Goal: Task Accomplishment & Management: Use online tool/utility

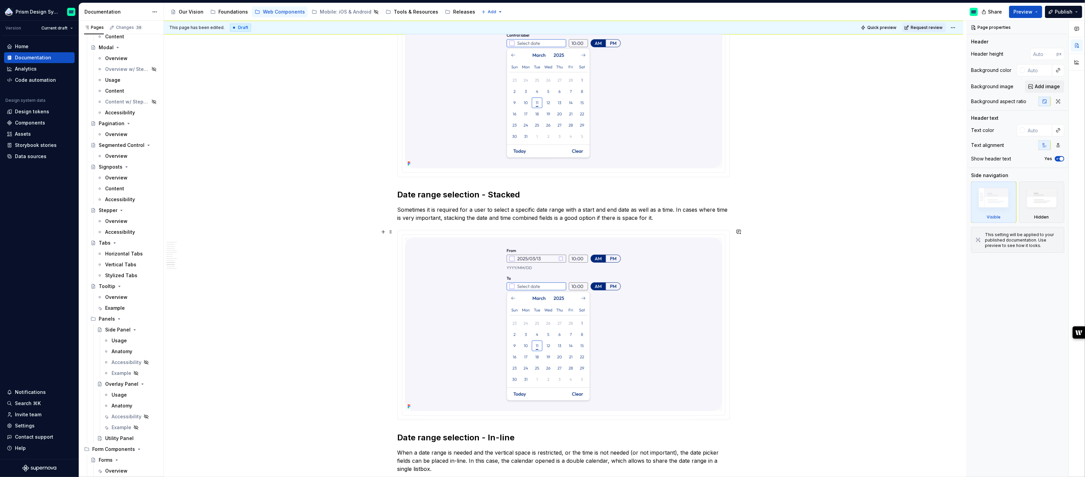
scroll to position [1839, 0]
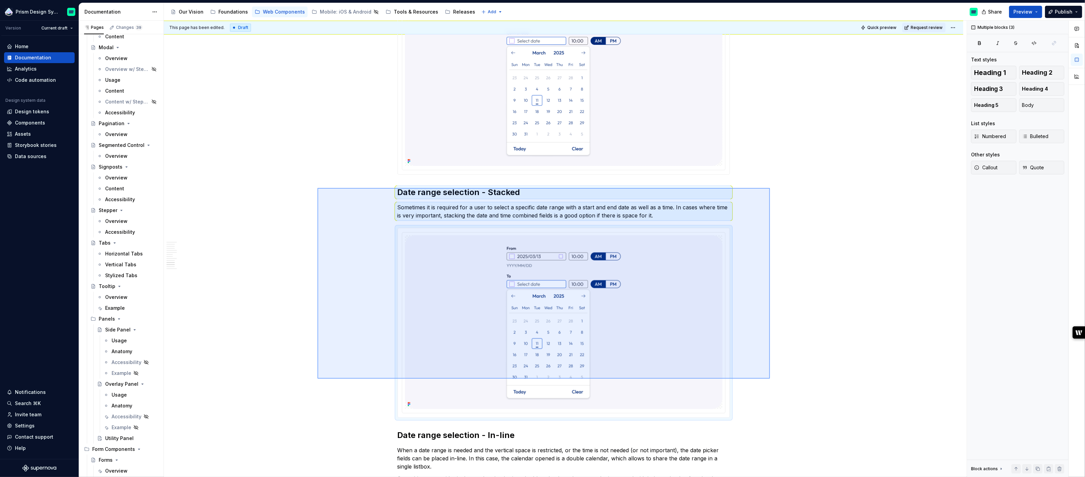
drag, startPoint x: 318, startPoint y: 188, endPoint x: 770, endPoint y: 378, distance: 491.0
click at [770, 378] on div "This page has been edited. Draft Quick preview Request review Hidden page Date …" at bounding box center [565, 249] width 803 height 457
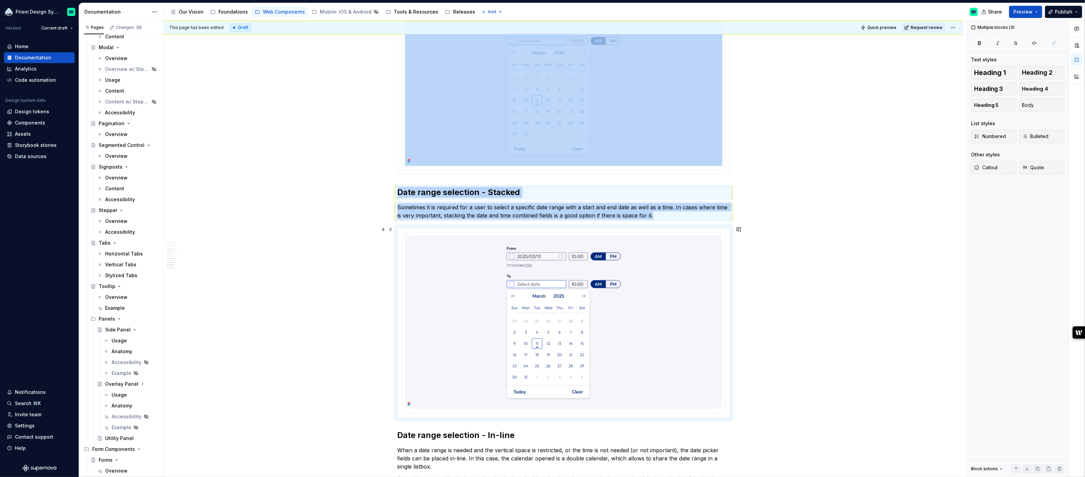
type textarea "*"
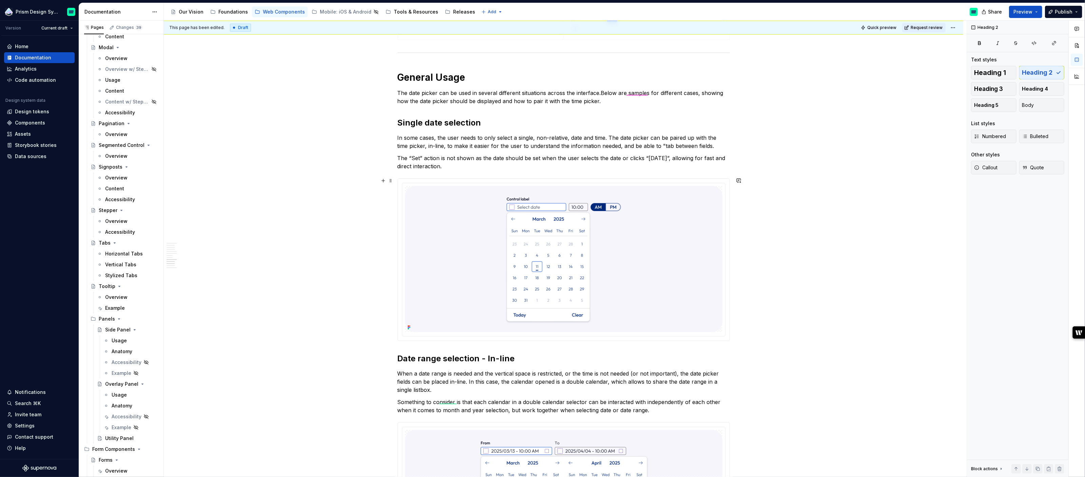
scroll to position [1671, 0]
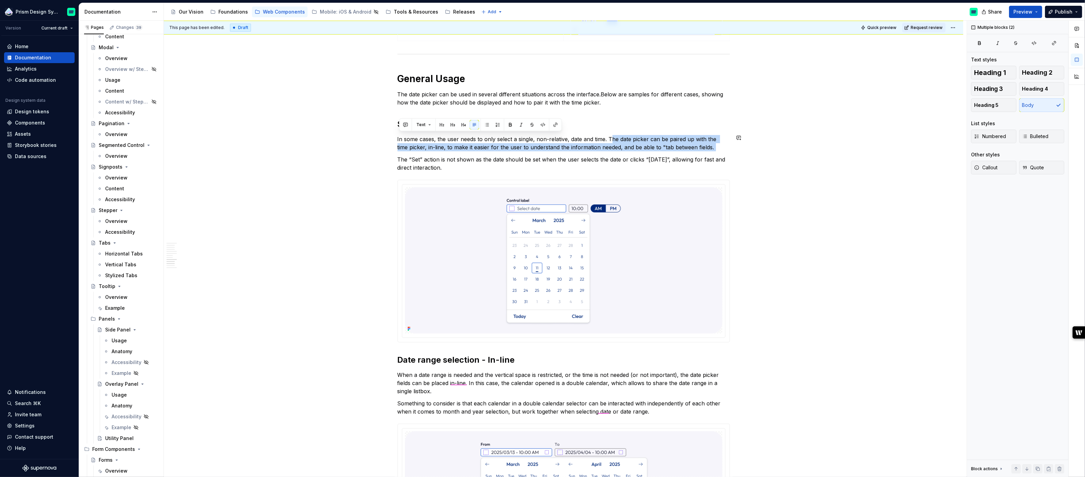
drag, startPoint x: 612, startPoint y: 136, endPoint x: 707, endPoint y: 151, distance: 96.4
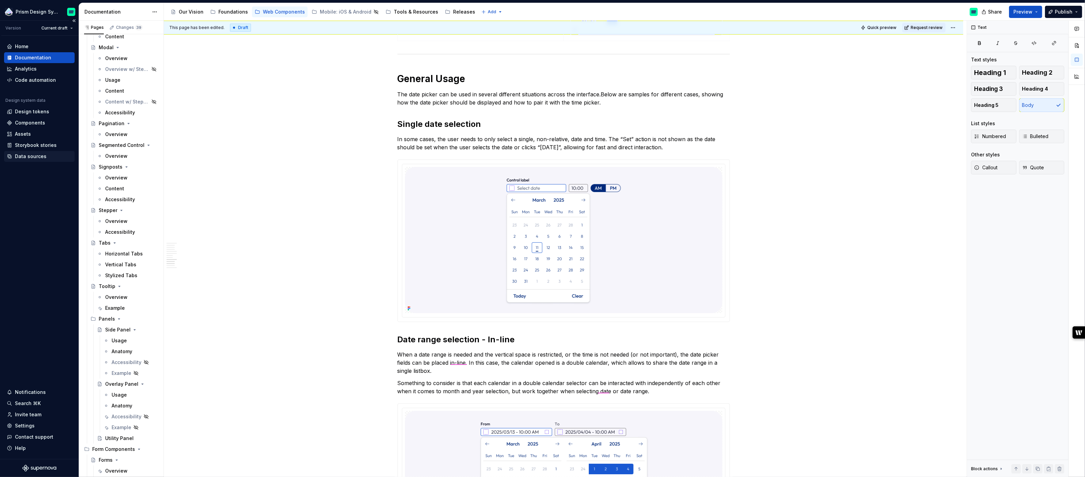
click at [30, 155] on div "Data sources" at bounding box center [31, 156] width 32 height 7
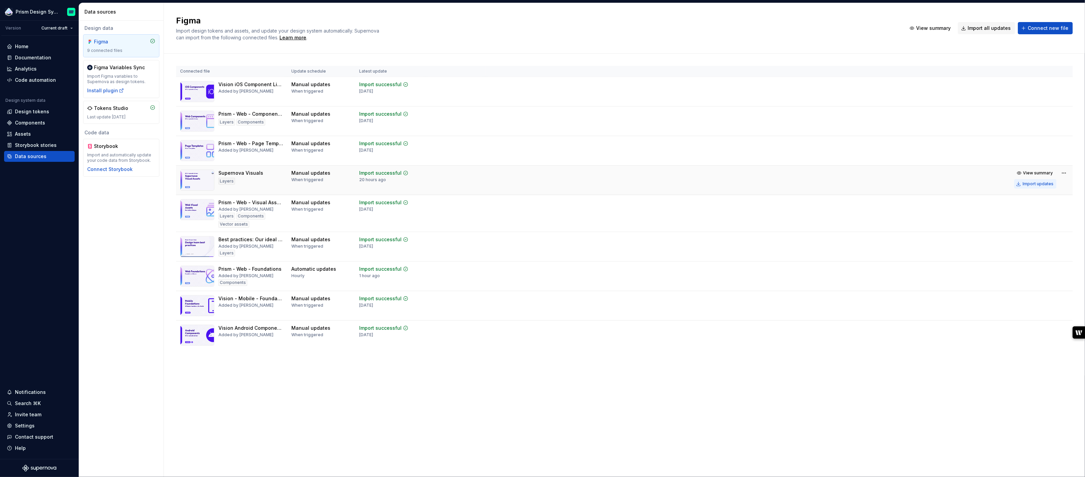
click at [1040, 185] on div "Import updates" at bounding box center [1038, 183] width 31 height 5
